Goal: Find contact information: Find contact information

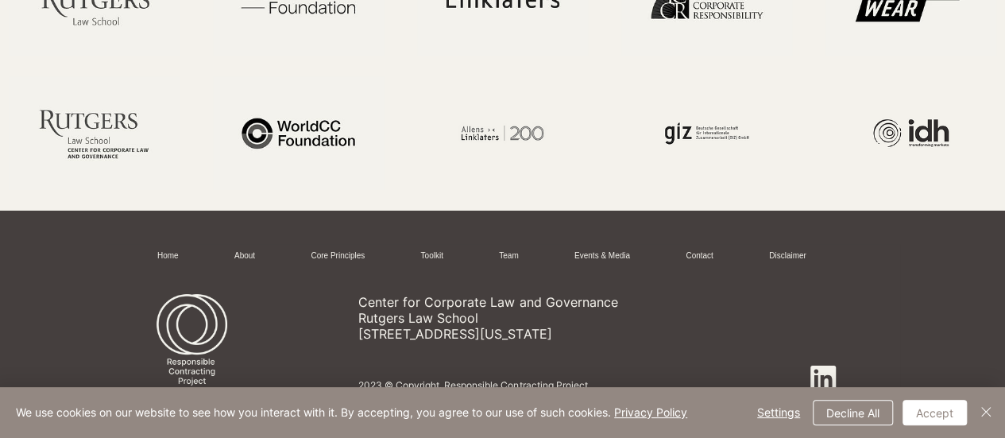
scroll to position [2833, 0]
click at [983, 410] on img "Close" at bounding box center [985, 411] width 19 height 19
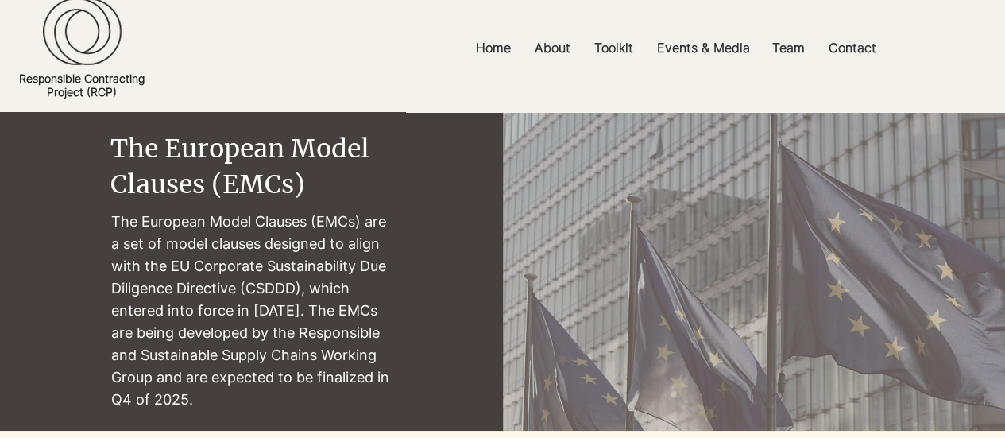
scroll to position [0, 0]
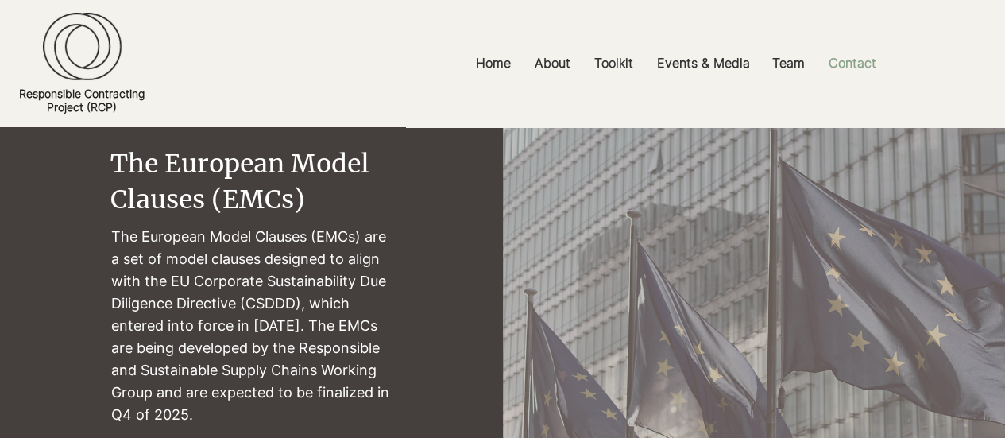
click at [871, 62] on p "Contact" at bounding box center [853, 63] width 64 height 36
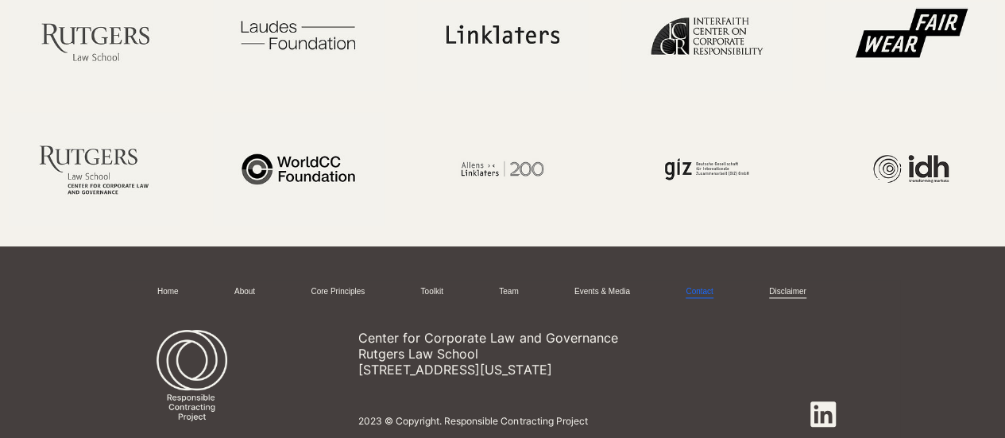
scroll to position [1042, 0]
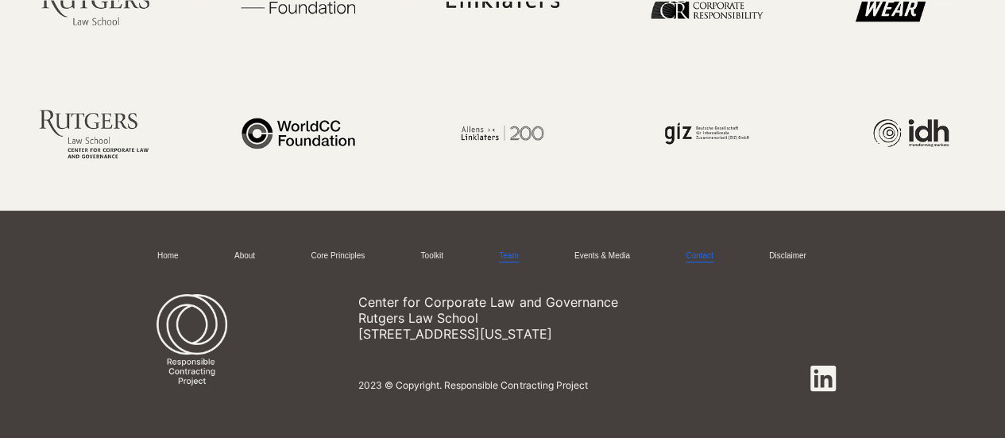
click at [516, 257] on link "Team" at bounding box center [508, 256] width 19 height 12
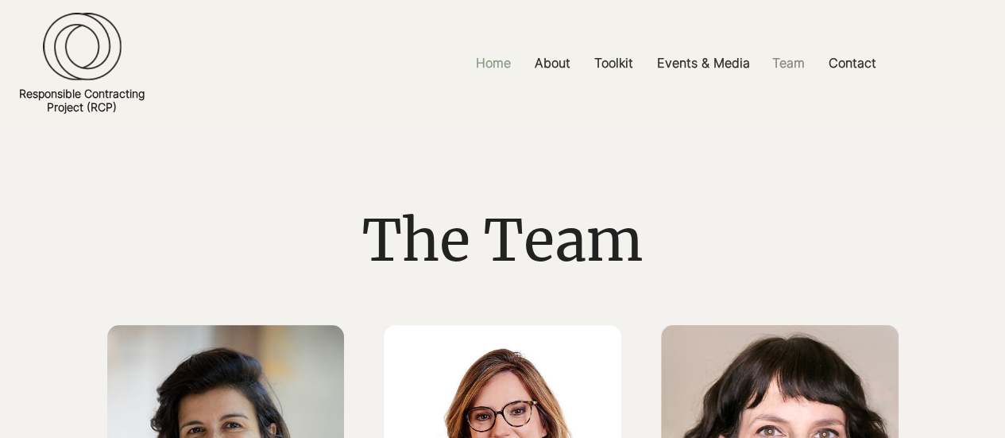
click at [512, 66] on p "Home" at bounding box center [493, 63] width 51 height 36
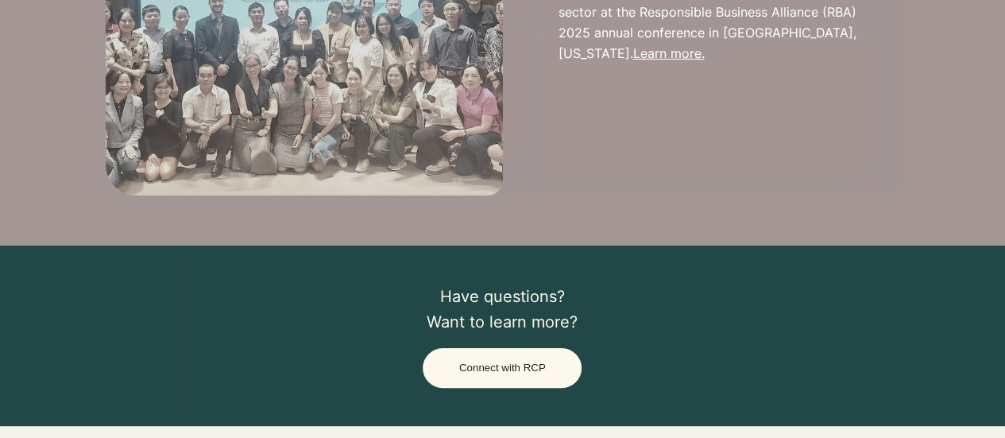
scroll to position [2619, 0]
